Goal: Transaction & Acquisition: Book appointment/travel/reservation

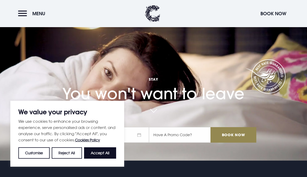
scroll to position [19, 0]
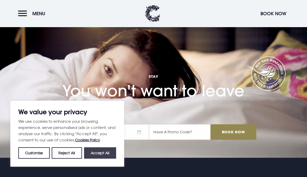
click at [95, 152] on button "Accept All" at bounding box center [100, 152] width 32 height 11
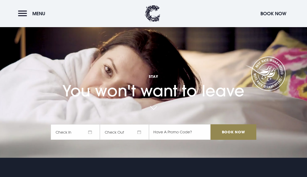
checkbox input "true"
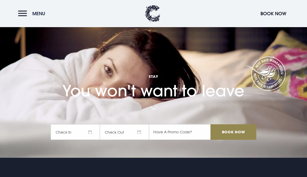
click at [24, 13] on button "Menu" at bounding box center [33, 13] width 30 height 11
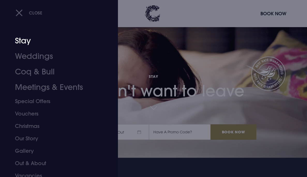
click at [26, 38] on link "Stay" at bounding box center [55, 40] width 81 height 15
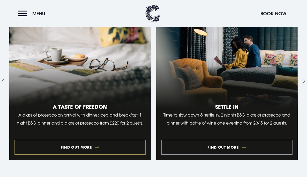
scroll to position [454, 0]
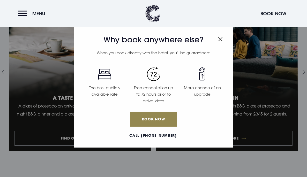
click at [219, 41] on img "Close modal" at bounding box center [220, 39] width 5 height 4
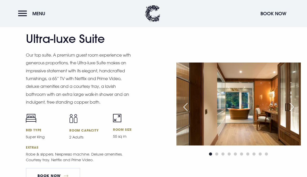
scroll to position [625, 0]
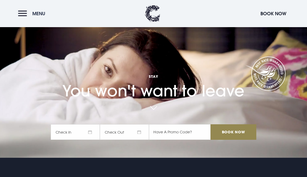
click at [20, 15] on button "Menu" at bounding box center [33, 13] width 30 height 11
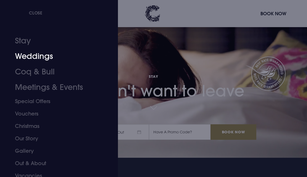
scroll to position [17, 0]
